Goal: Task Accomplishment & Management: Manage account settings

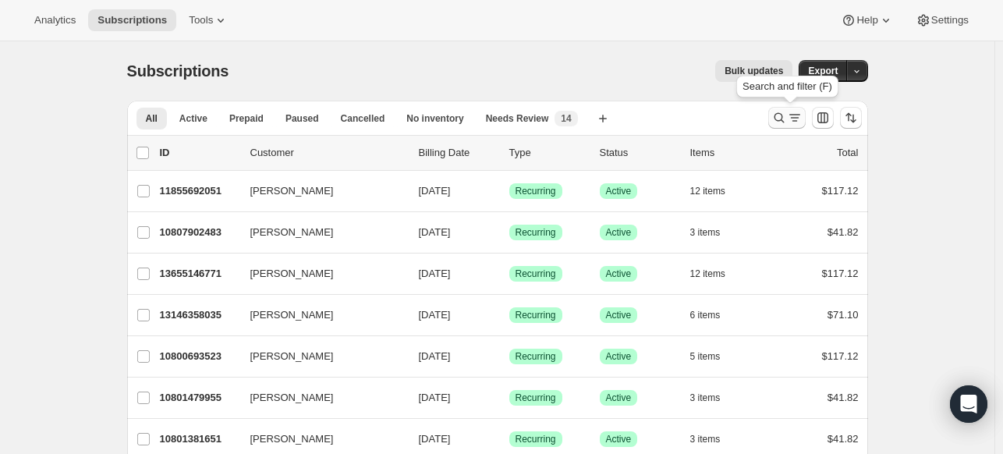
click at [783, 122] on icon "Search and filter results" at bounding box center [779, 118] width 16 height 16
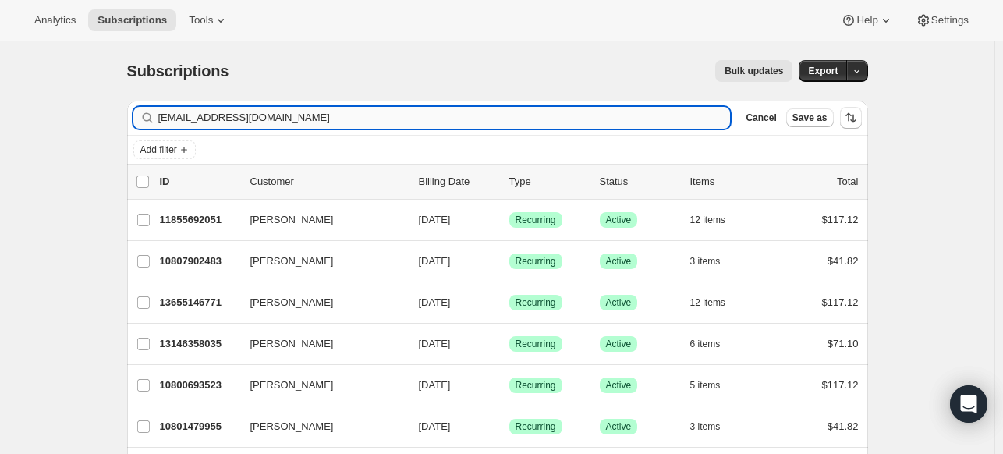
type input "[EMAIL_ADDRESS][DOMAIN_NAME]"
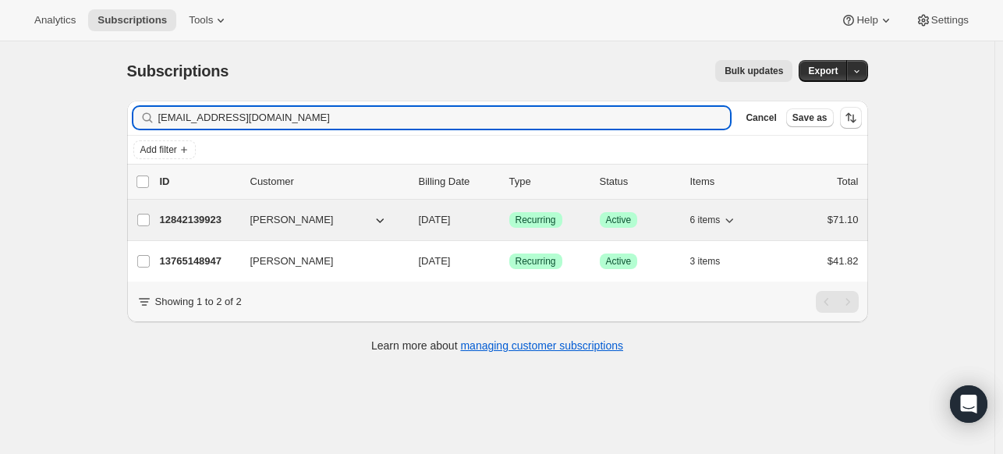
click at [209, 221] on p "12842139923" at bounding box center [199, 220] width 78 height 16
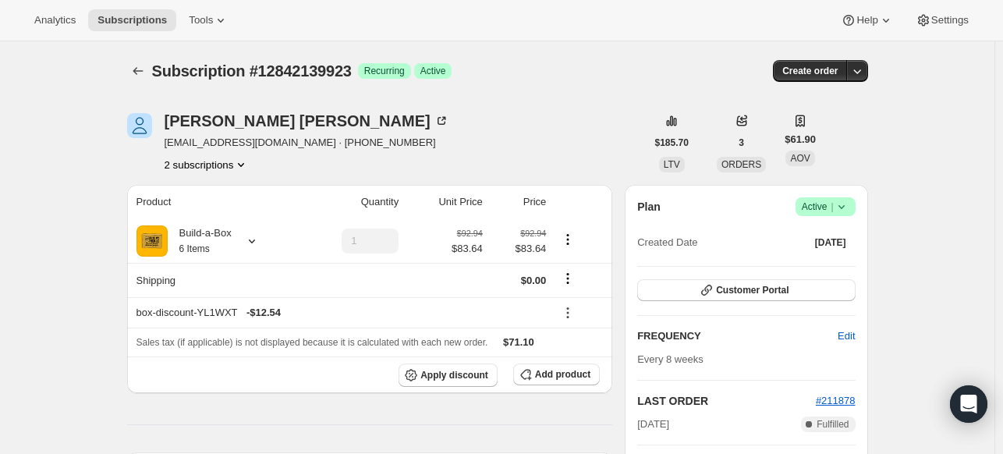
click at [849, 208] on icon at bounding box center [842, 207] width 16 height 16
click at [817, 261] on span "Cancel subscription" at bounding box center [823, 263] width 88 height 12
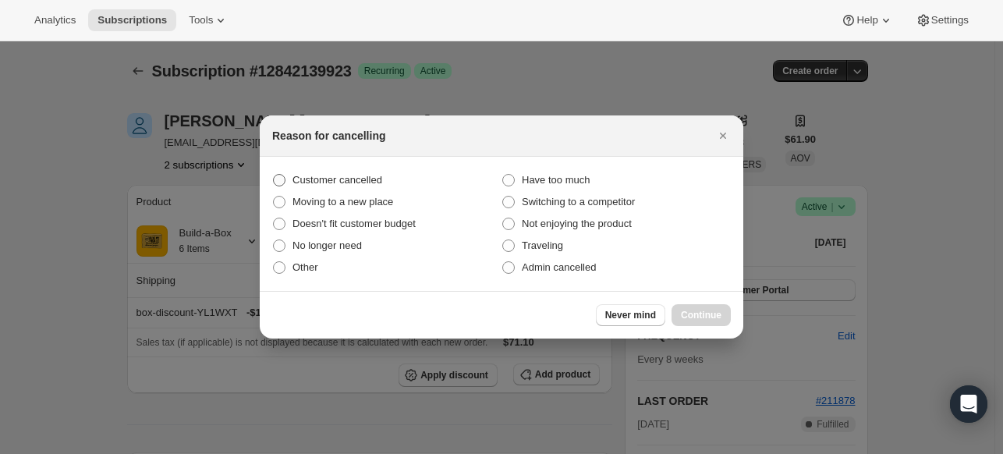
click at [363, 182] on span "Customer cancelled" at bounding box center [337, 180] width 90 height 12
click at [274, 175] on input "Customer cancelled" at bounding box center [273, 174] width 1 height 1
radio input "true"
click at [689, 308] on button "Continue" at bounding box center [700, 315] width 59 height 22
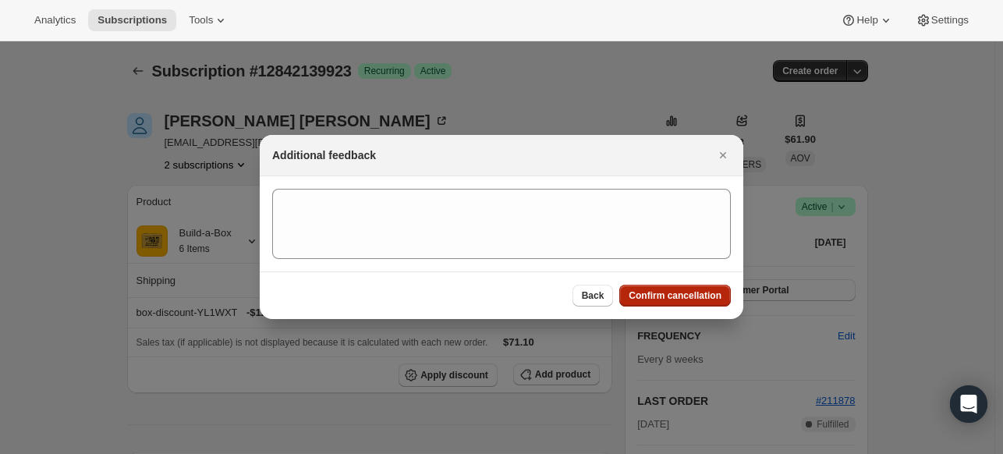
click at [683, 296] on span "Confirm cancellation" at bounding box center [675, 295] width 93 height 12
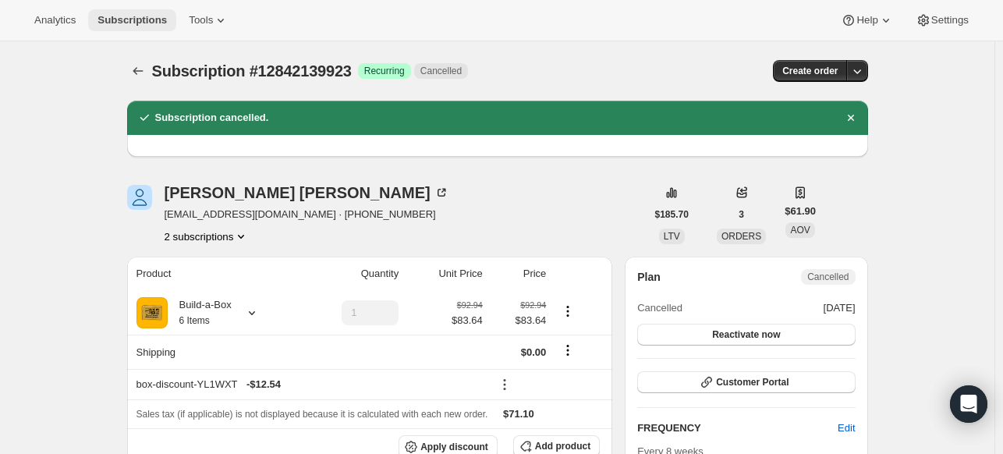
click at [115, 22] on span "Subscriptions" at bounding box center [131, 20] width 69 height 12
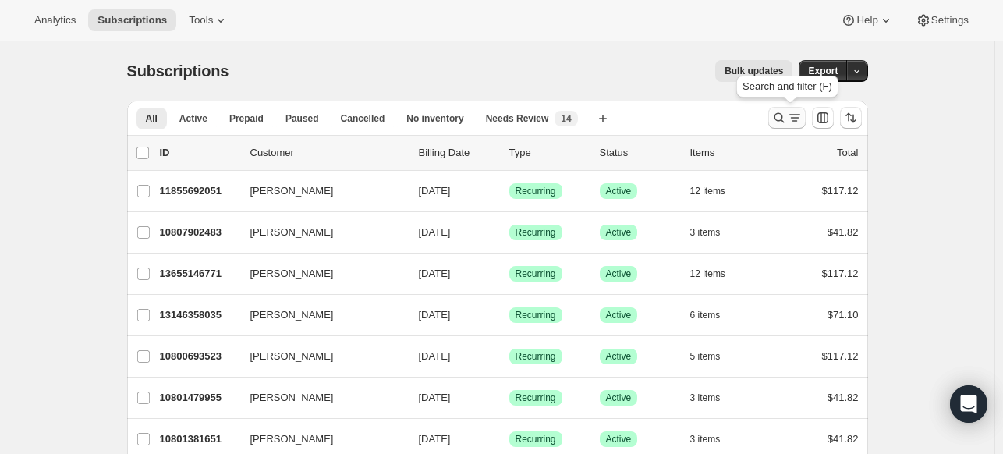
click at [786, 115] on icon "Search and filter results" at bounding box center [779, 118] width 16 height 16
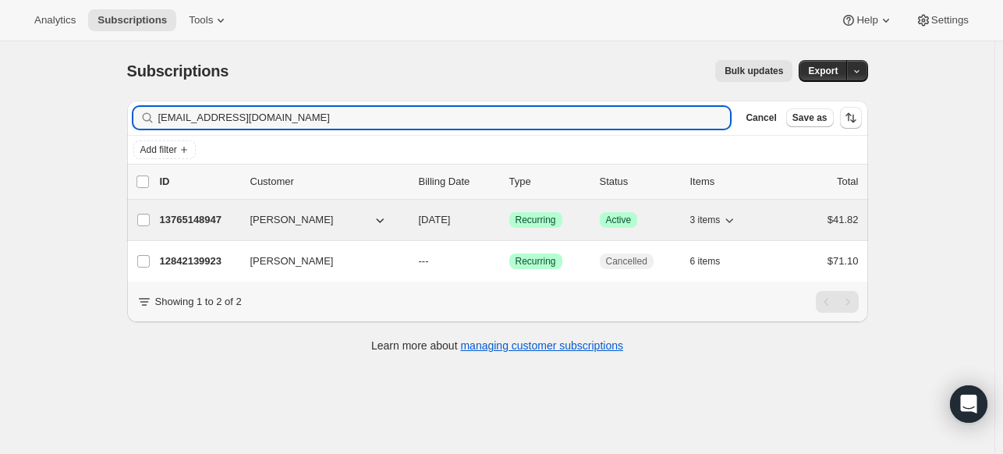
type input "[EMAIL_ADDRESS][DOMAIN_NAME]"
click at [192, 223] on p "13765148947" at bounding box center [199, 220] width 78 height 16
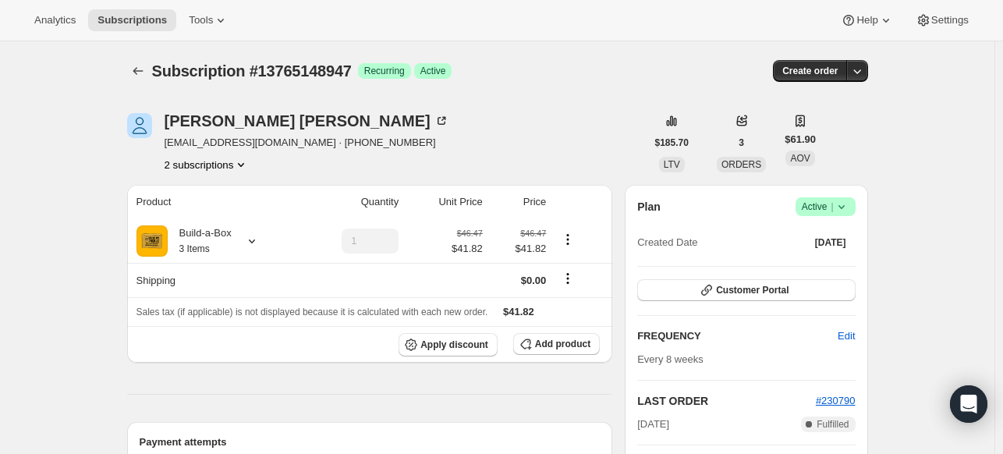
click at [852, 213] on span "Success Active |" at bounding box center [825, 206] width 60 height 19
click at [797, 260] on span "Cancel subscription" at bounding box center [823, 263] width 88 height 12
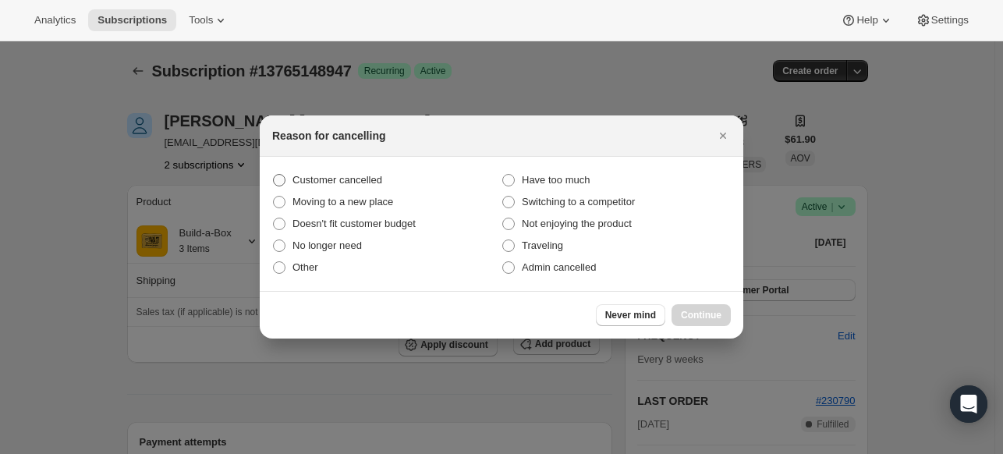
click at [328, 179] on span "Customer cancelled" at bounding box center [337, 180] width 90 height 12
click at [274, 175] on input "Customer cancelled" at bounding box center [273, 174] width 1 height 1
radio input "true"
click at [681, 312] on span "Continue" at bounding box center [701, 315] width 41 height 12
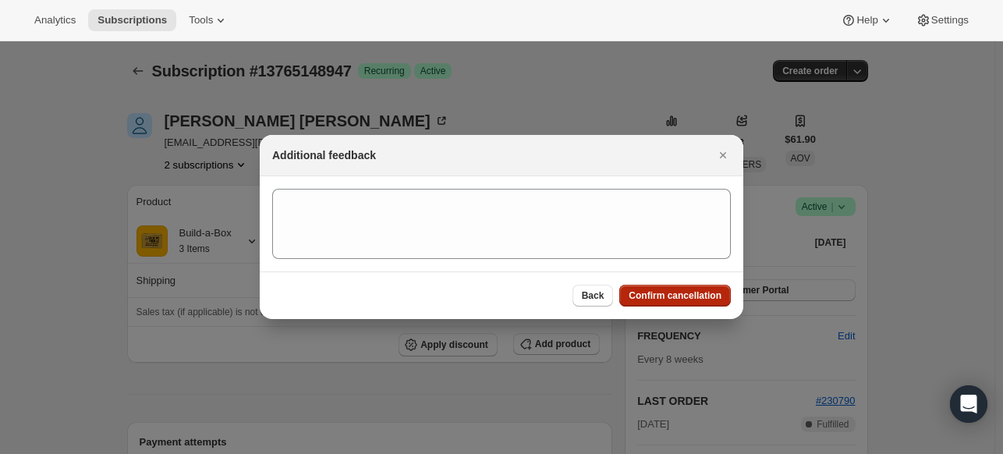
click at [643, 286] on button "Confirm cancellation" at bounding box center [675, 296] width 112 height 22
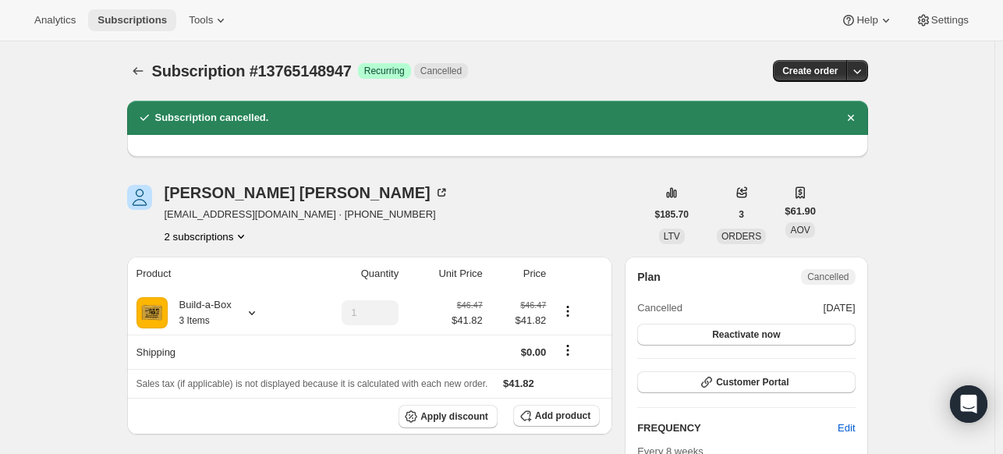
click at [130, 27] on button "Subscriptions" at bounding box center [132, 20] width 88 height 22
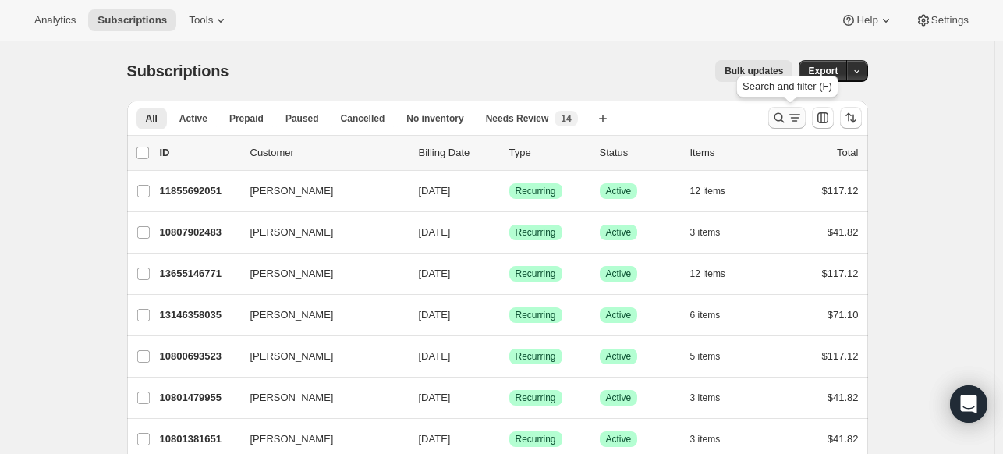
click at [783, 122] on icon "Search and filter results" at bounding box center [779, 118] width 16 height 16
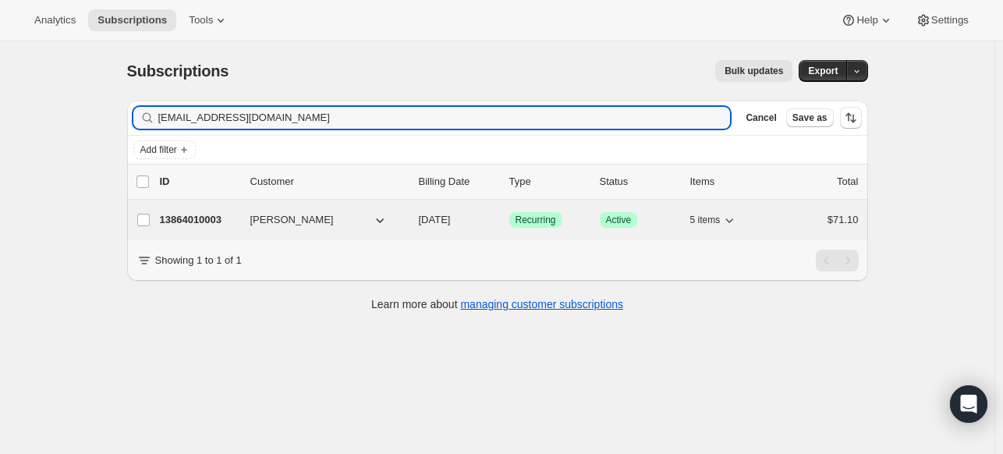
type input "[EMAIL_ADDRESS][DOMAIN_NAME]"
click at [201, 212] on p "13864010003" at bounding box center [199, 220] width 78 height 16
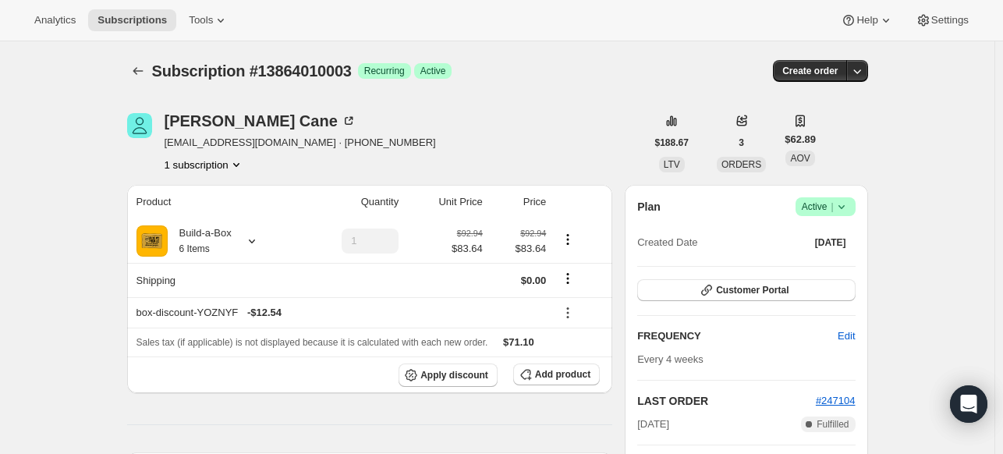
click at [833, 211] on span "|" at bounding box center [831, 206] width 2 height 12
click at [755, 209] on div "Plan Success Active |" at bounding box center [746, 206] width 218 height 19
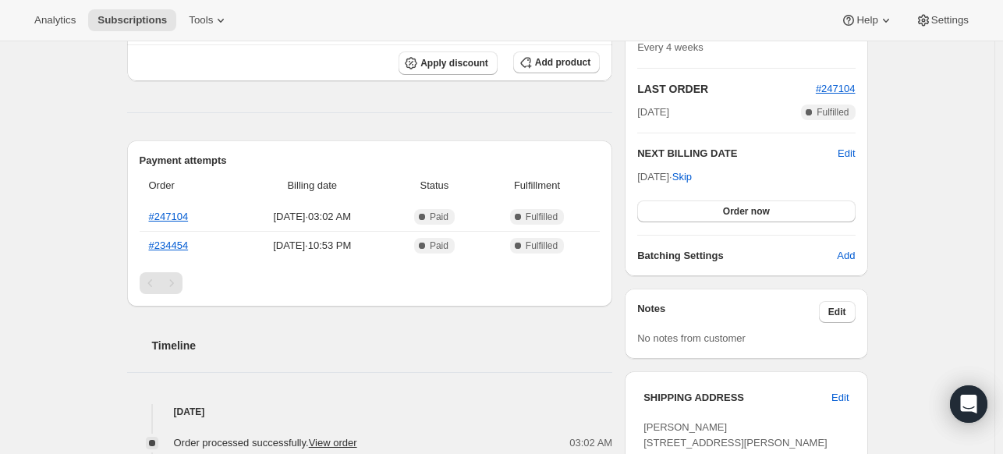
scroll to position [78, 0]
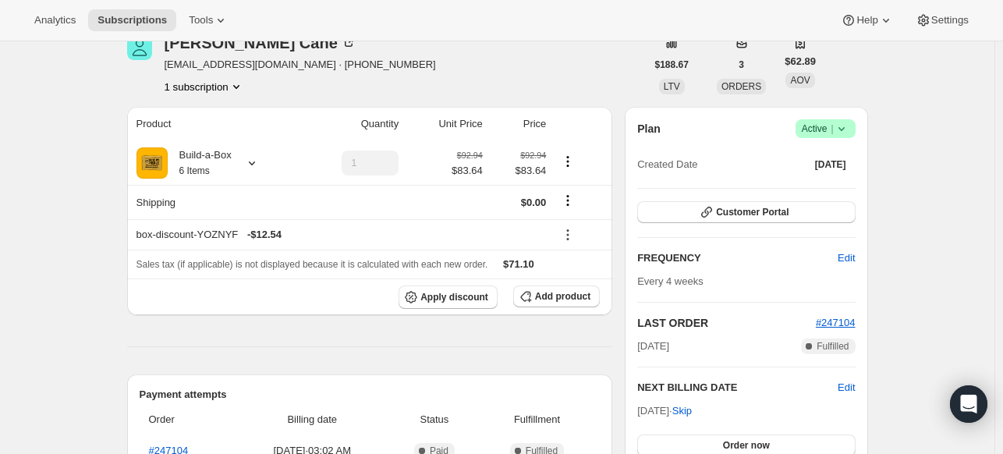
click at [859, 127] on div "Plan Success Active | Created Date [DATE] Customer Portal FREQUENCY Edit Every …" at bounding box center [746, 308] width 243 height 403
click at [843, 130] on icon at bounding box center [842, 129] width 16 height 16
click at [807, 191] on span "Cancel subscription" at bounding box center [823, 185] width 88 height 12
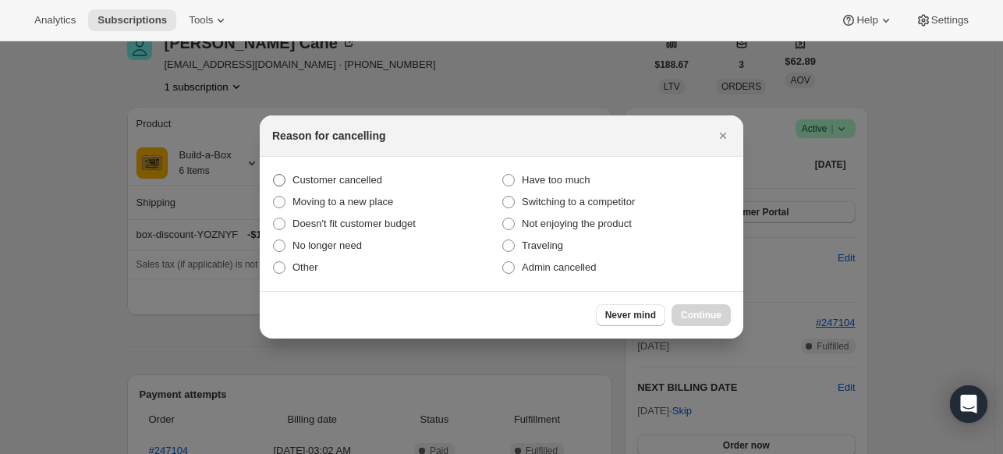
click at [393, 180] on label "Customer cancelled" at bounding box center [386, 180] width 229 height 22
click at [274, 175] on input "Customer cancelled" at bounding box center [273, 174] width 1 height 1
radio input "true"
click at [699, 310] on span "Continue" at bounding box center [701, 315] width 41 height 12
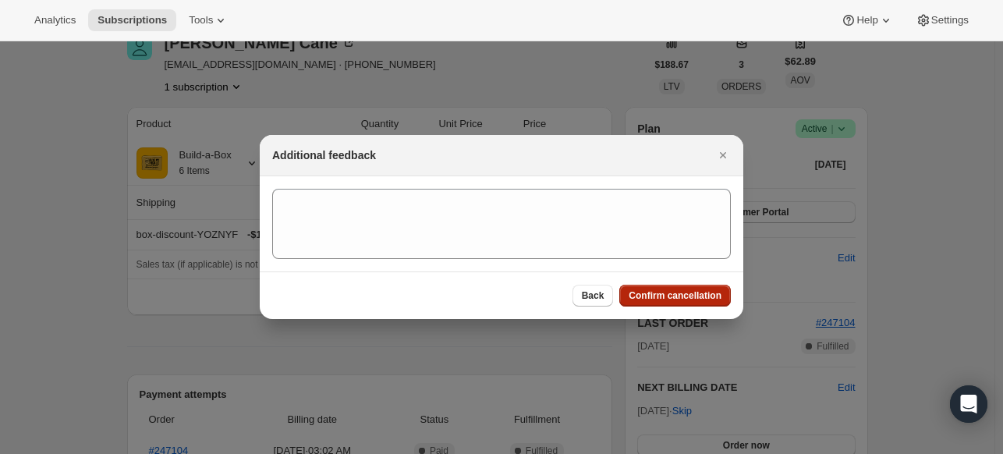
click at [661, 303] on button "Confirm cancellation" at bounding box center [675, 296] width 112 height 22
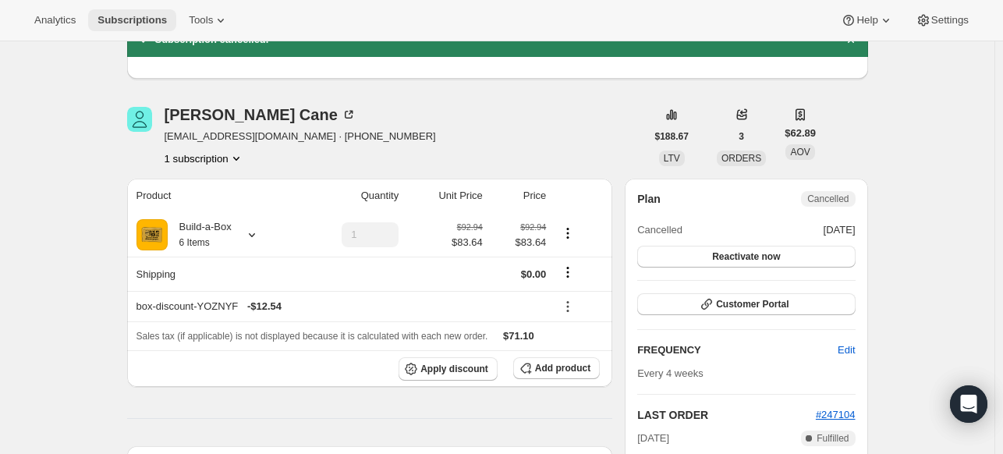
click at [151, 12] on button "Subscriptions" at bounding box center [132, 20] width 88 height 22
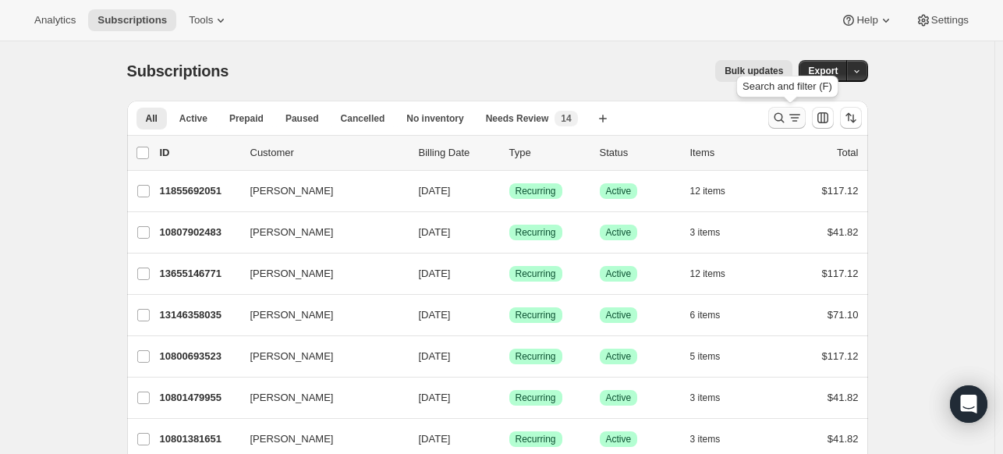
click at [777, 121] on icon "Search and filter results" at bounding box center [779, 118] width 16 height 16
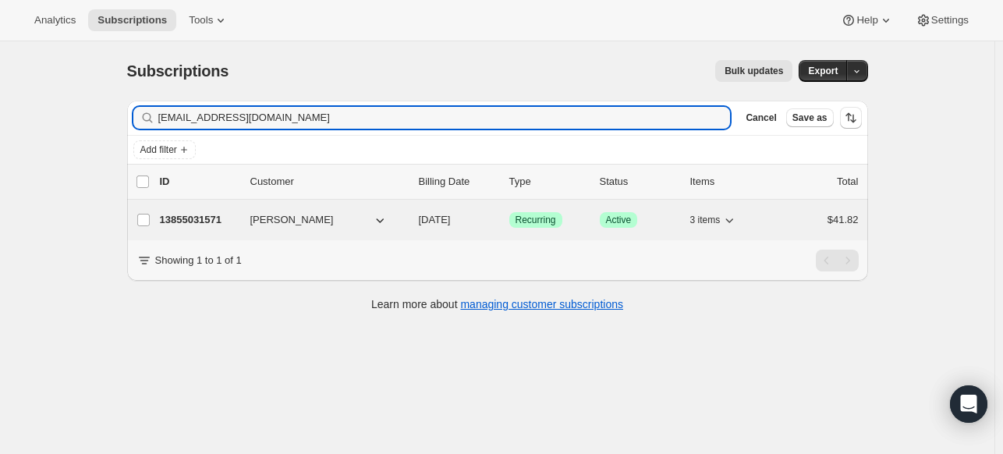
type input "[EMAIL_ADDRESS][DOMAIN_NAME]"
click at [186, 222] on p "13855031571" at bounding box center [199, 220] width 78 height 16
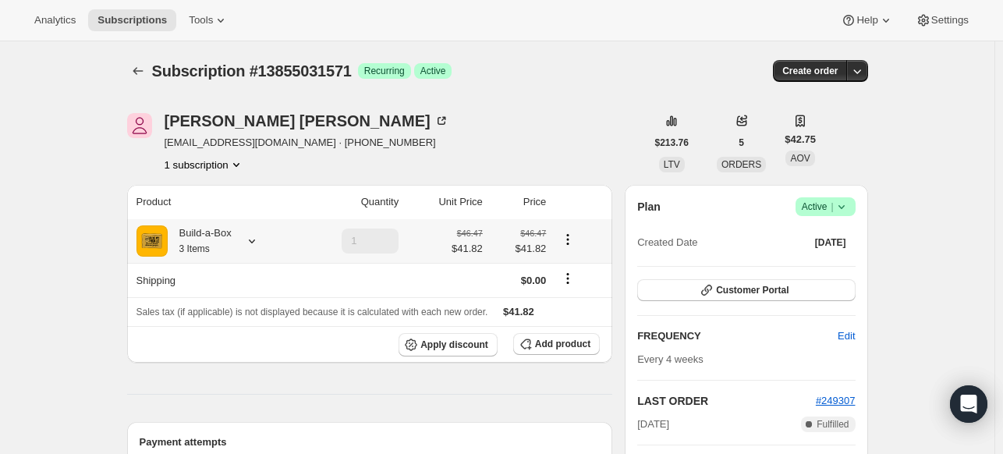
click at [260, 238] on icon at bounding box center [252, 241] width 16 height 16
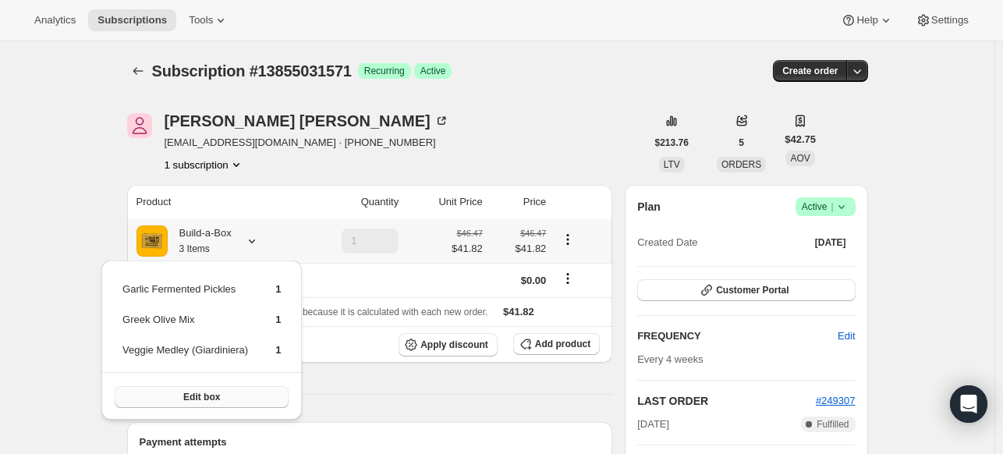
click at [232, 397] on button "Edit box" at bounding box center [202, 397] width 174 height 22
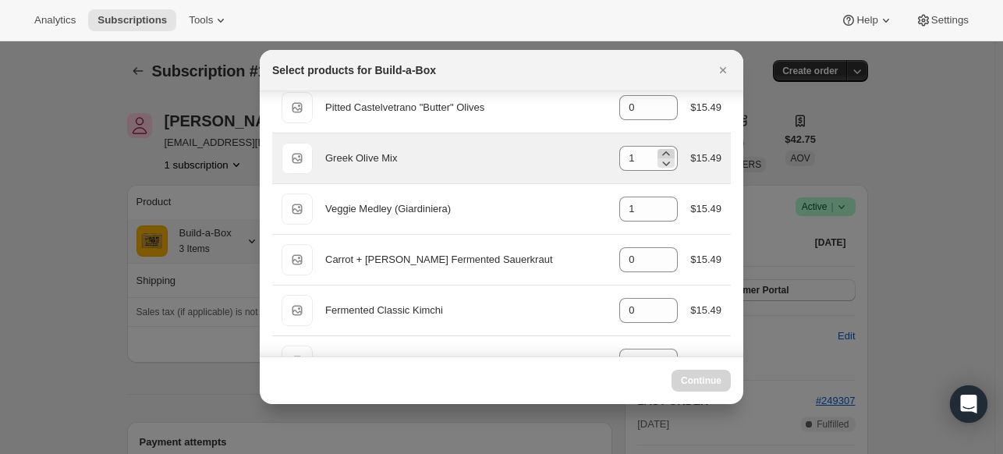
scroll to position [156, 0]
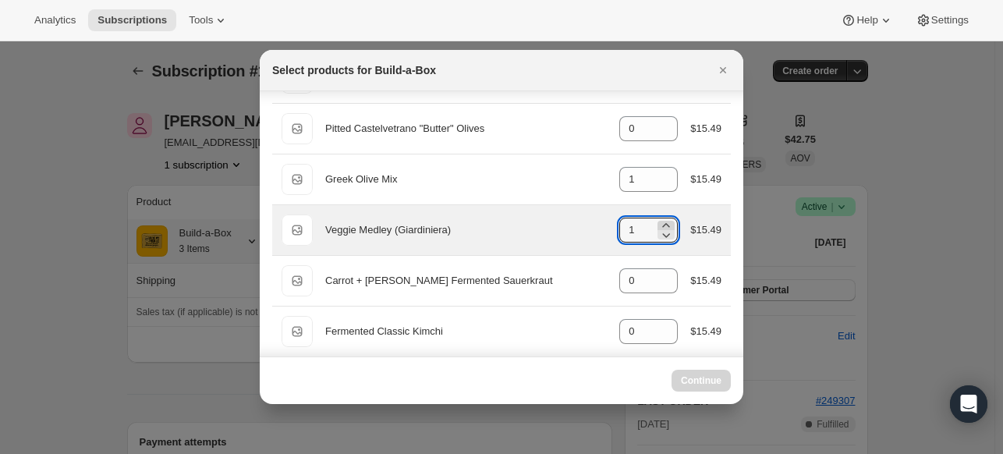
click at [663, 223] on icon ":r21p:" at bounding box center [666, 225] width 7 height 4
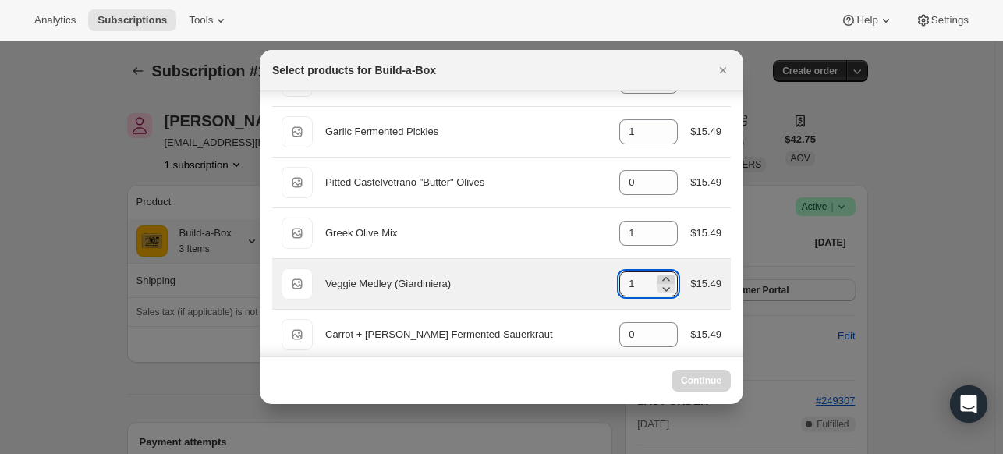
scroll to position [78, 0]
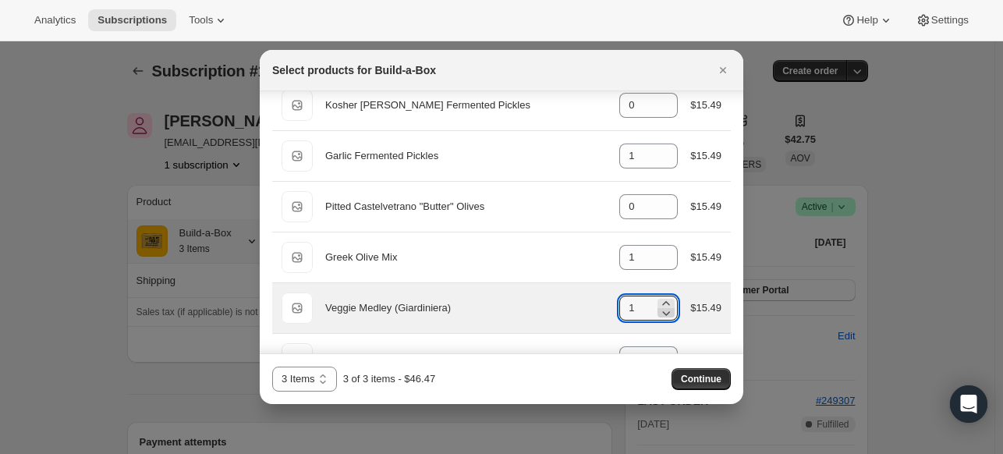
click at [658, 310] on icon ":r21p:" at bounding box center [666, 313] width 16 height 16
type input "0"
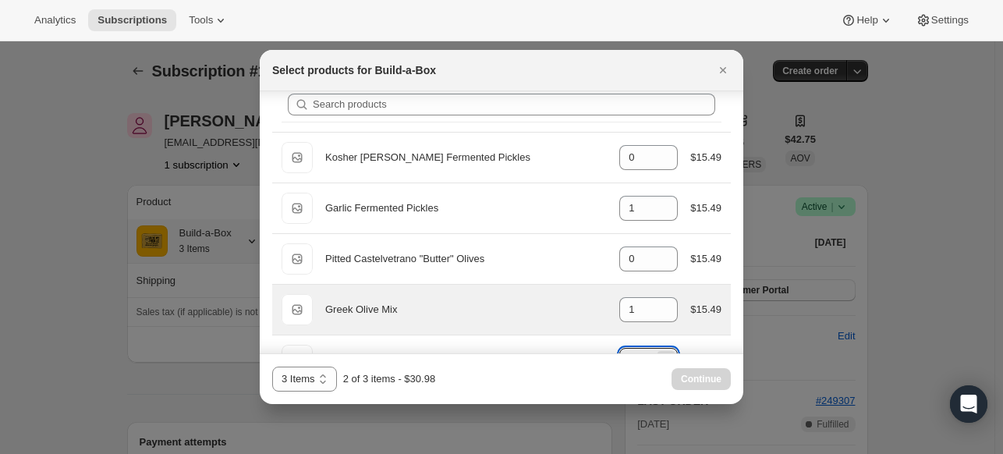
scroll to position [0, 0]
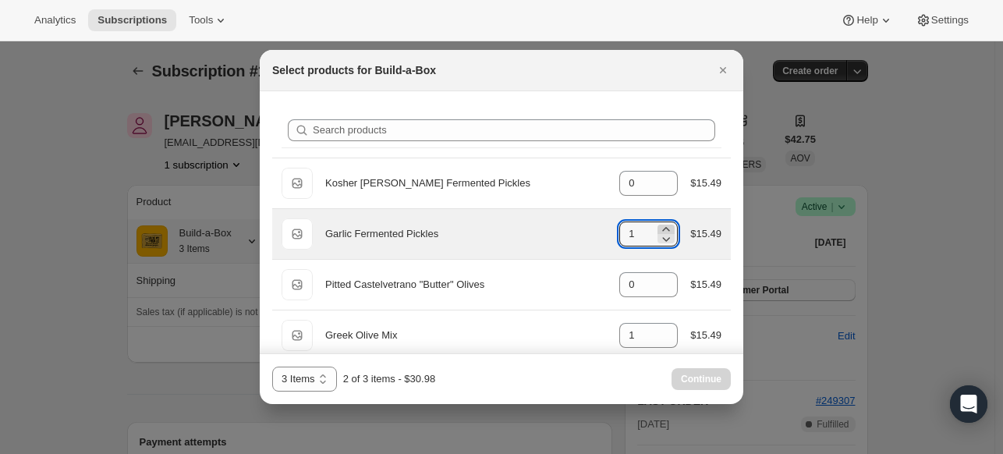
click at [659, 228] on icon ":r21p:" at bounding box center [666, 229] width 16 height 16
type input "2"
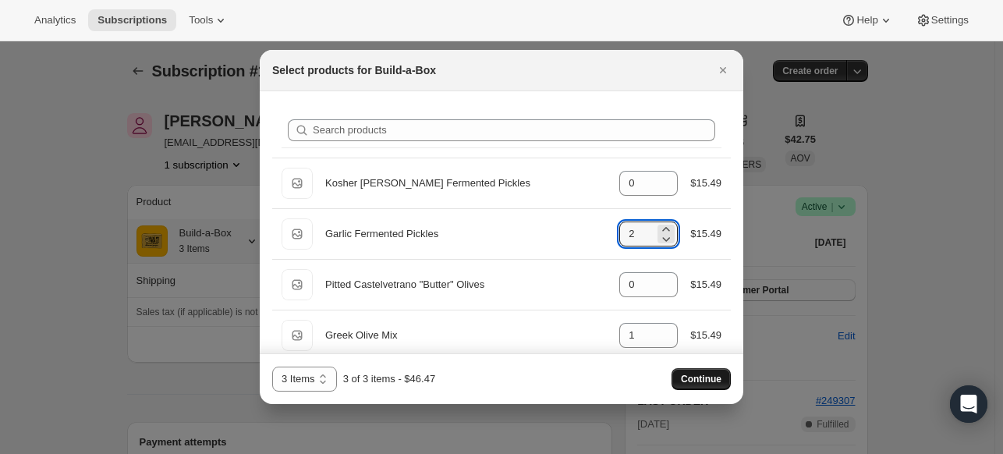
click at [697, 375] on span "Continue" at bounding box center [701, 379] width 41 height 12
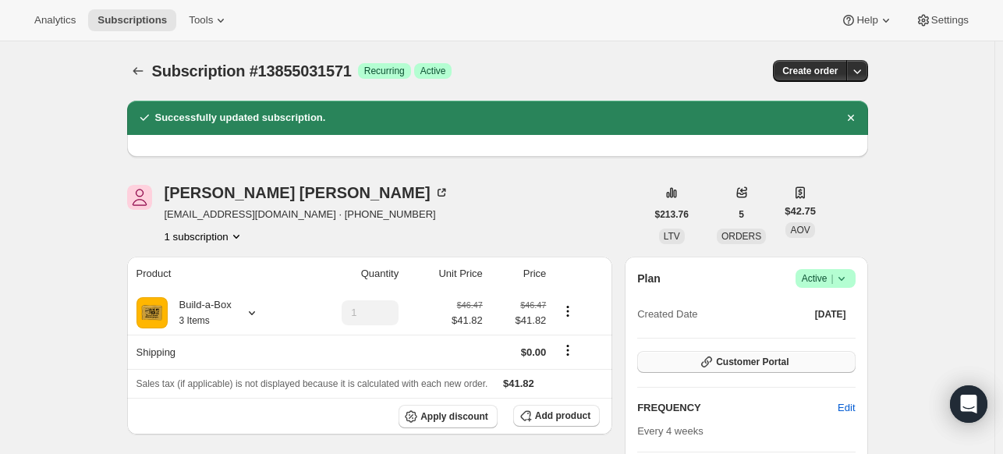
click at [754, 353] on button "Customer Portal" at bounding box center [746, 362] width 218 height 22
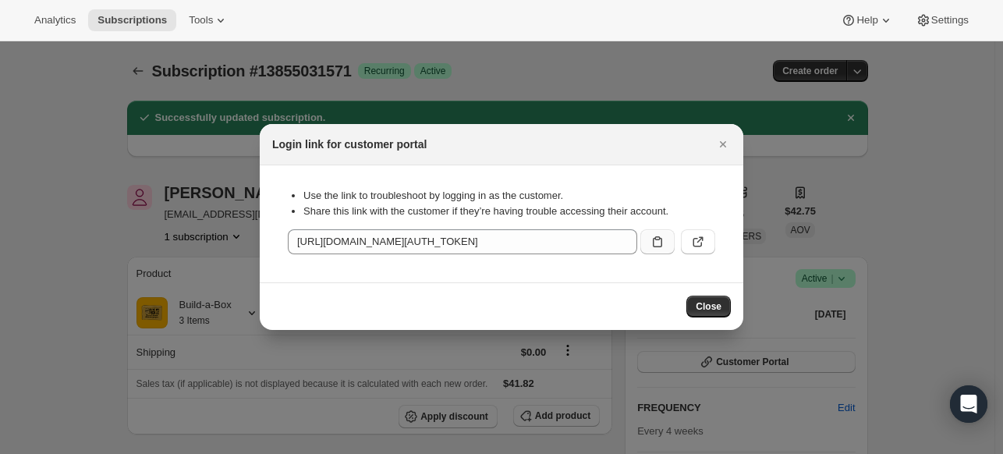
click at [658, 243] on icon ":r26b:" at bounding box center [658, 242] width 16 height 16
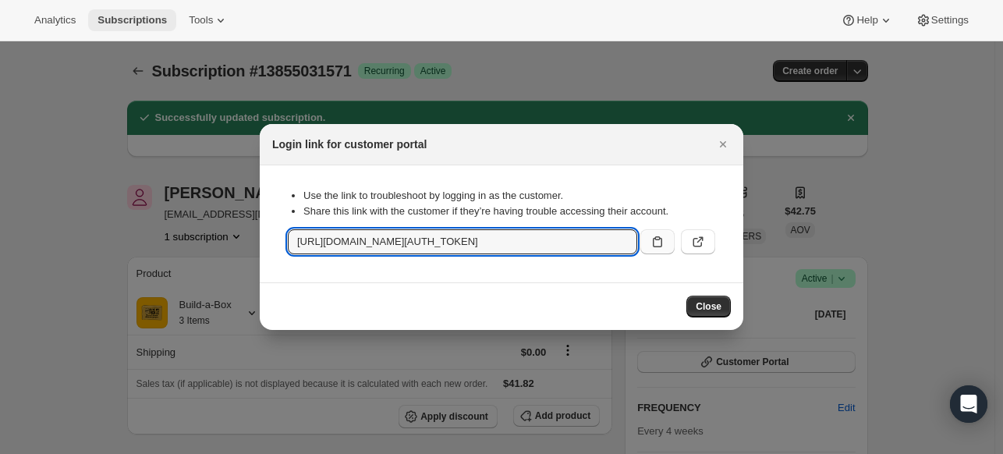
click at [116, 21] on span "Subscriptions" at bounding box center [131, 20] width 69 height 12
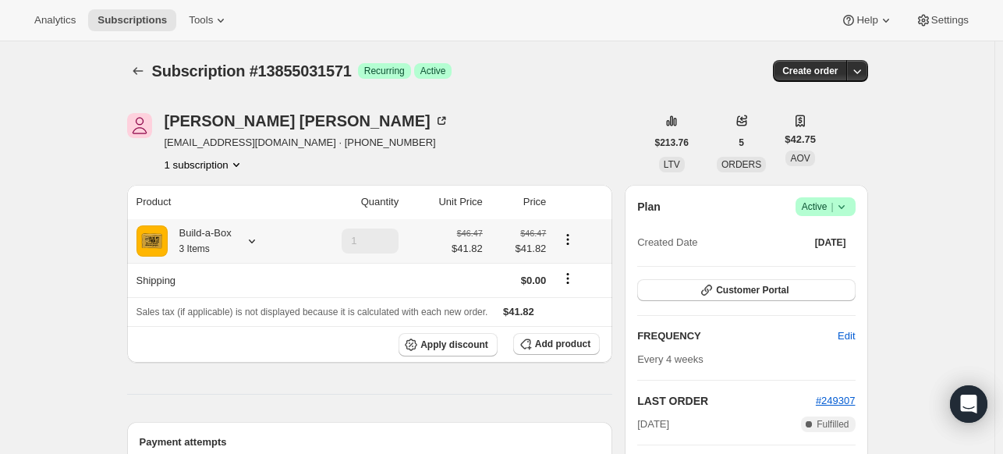
click at [258, 246] on icon at bounding box center [252, 241] width 16 height 16
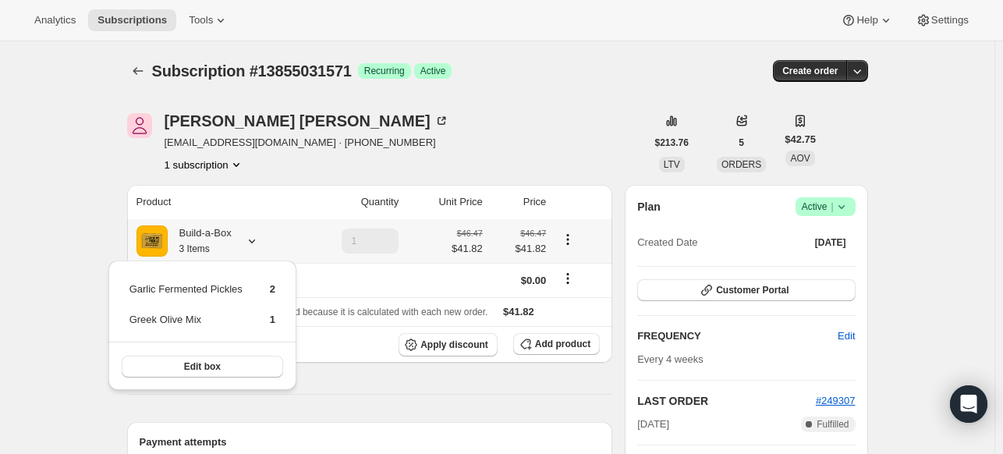
click at [258, 246] on icon at bounding box center [252, 241] width 16 height 16
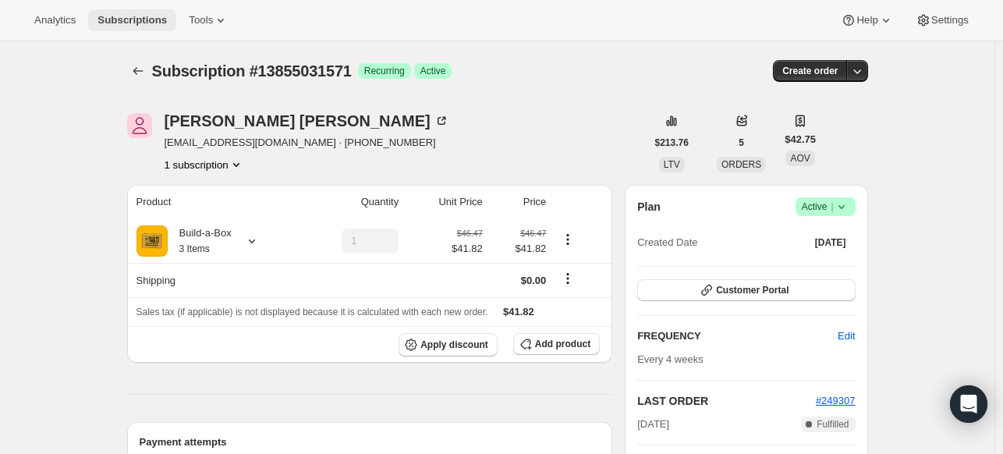
click at [124, 22] on span "Subscriptions" at bounding box center [131, 20] width 69 height 12
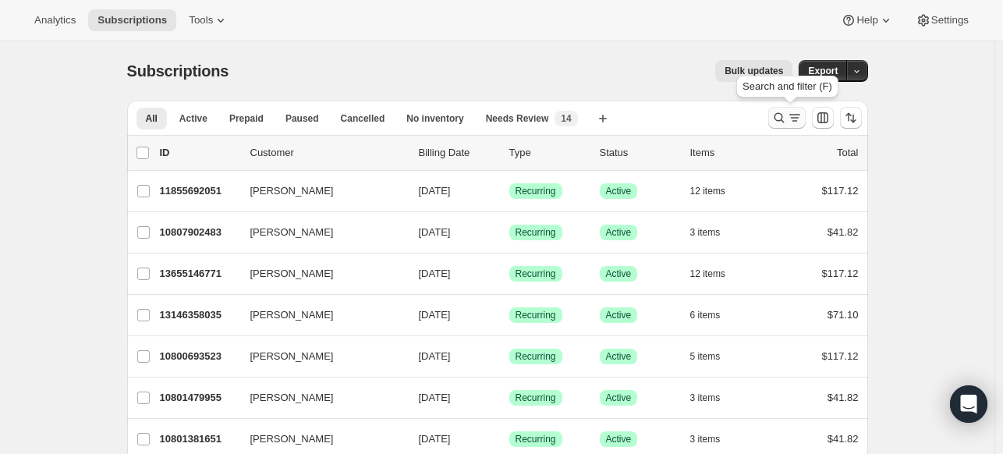
click at [786, 123] on icon "Search and filter results" at bounding box center [779, 118] width 16 height 16
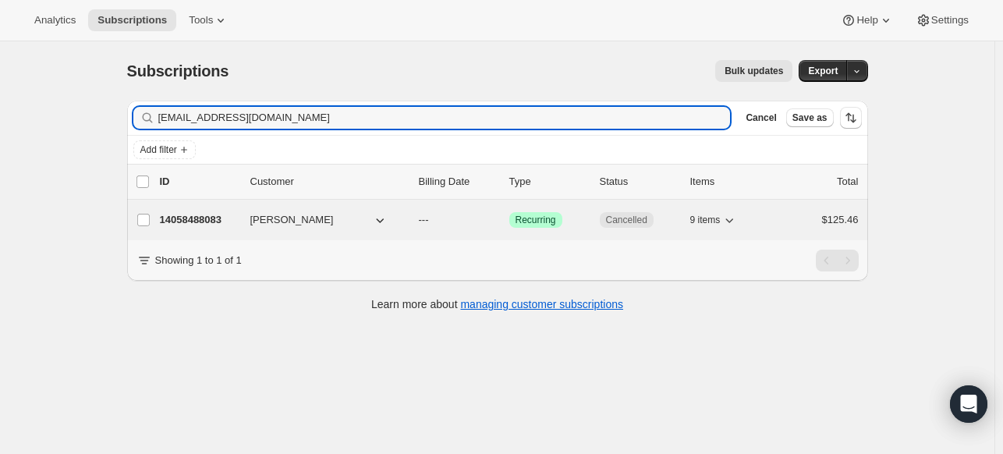
type input "[EMAIL_ADDRESS][DOMAIN_NAME]"
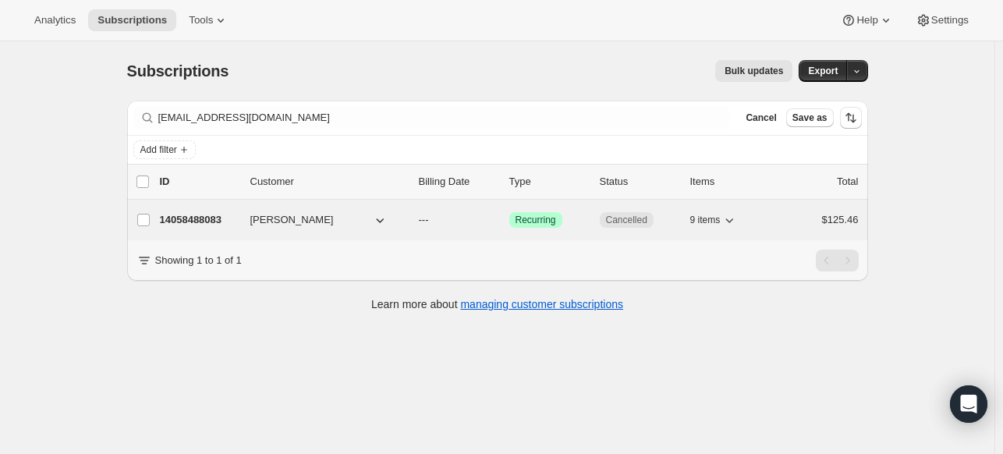
click at [190, 218] on p "14058488083" at bounding box center [199, 220] width 78 height 16
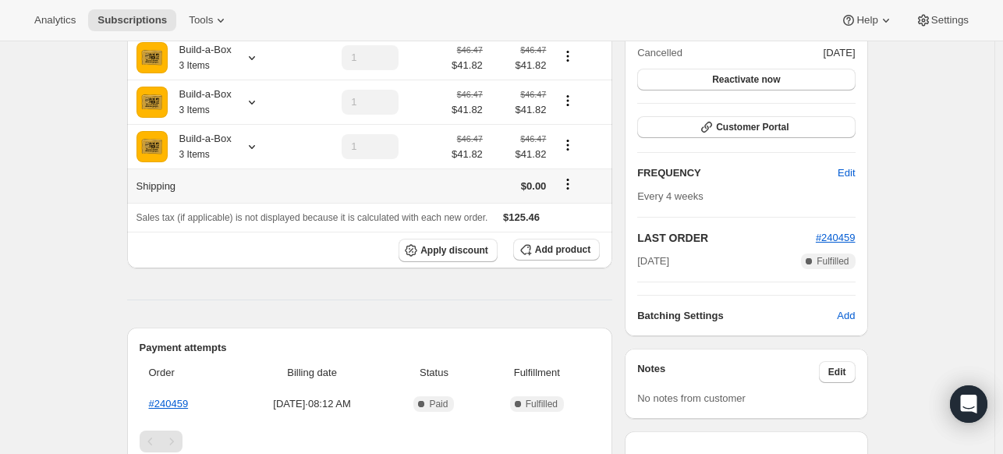
scroll to position [267, 0]
